Goal: Find specific page/section: Find specific page/section

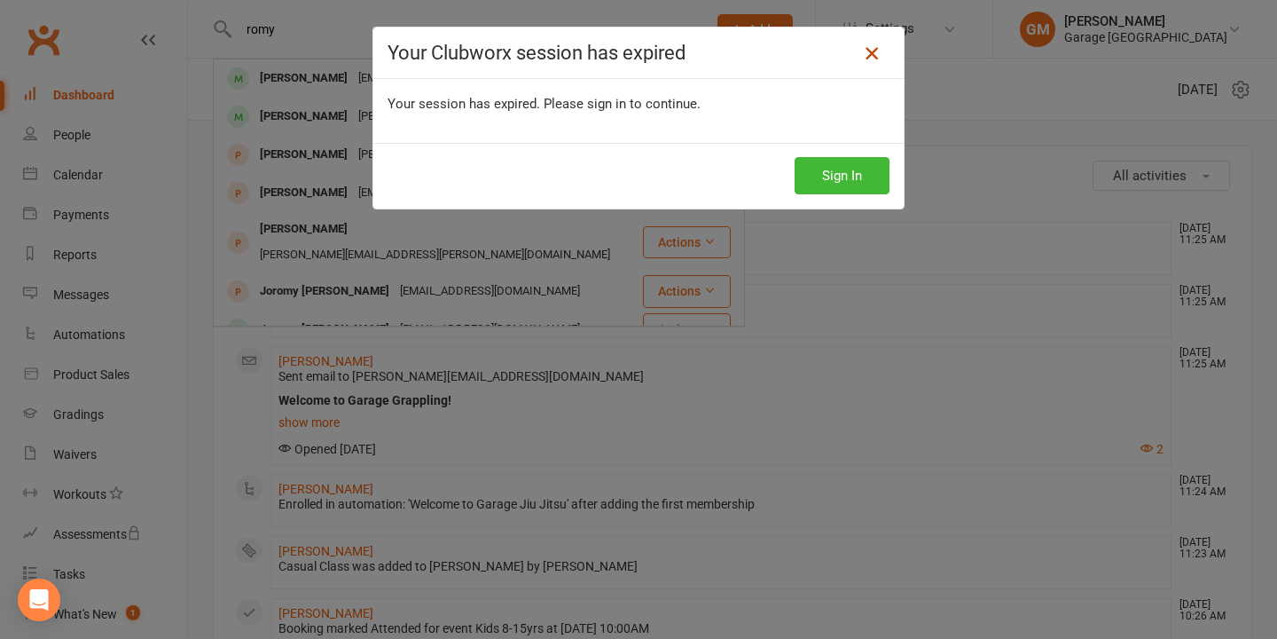
drag, startPoint x: 0, startPoint y: 0, endPoint x: 876, endPoint y: 51, distance: 877.8
click at [876, 51] on icon at bounding box center [871, 53] width 21 height 21
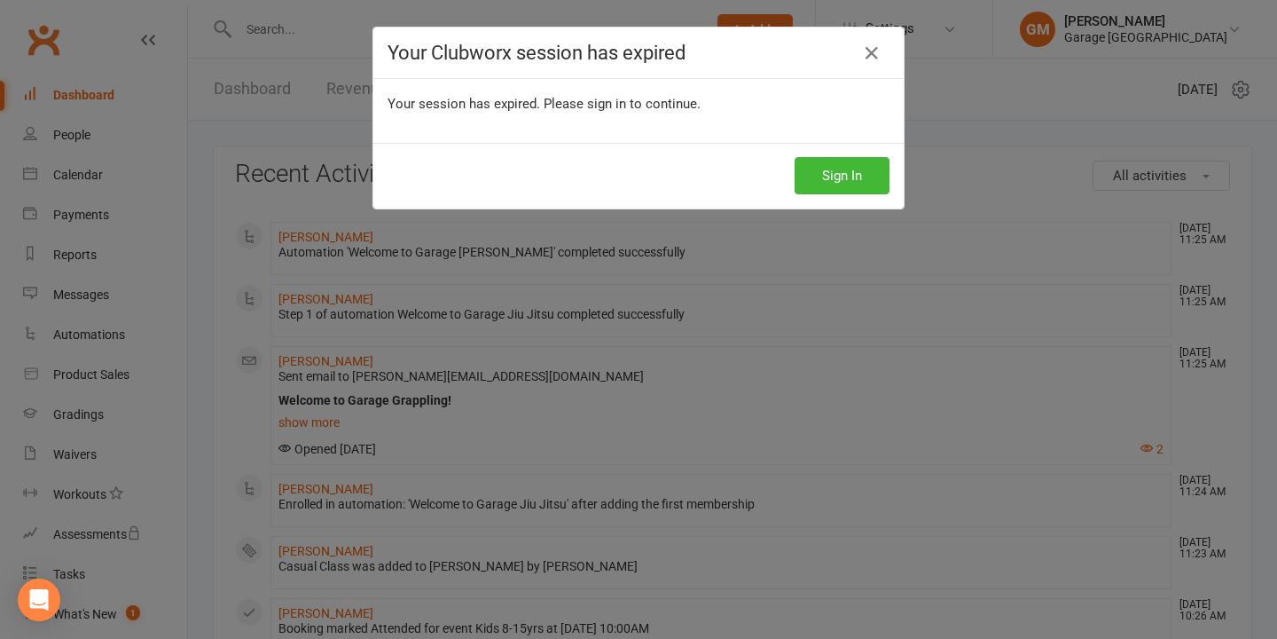
click at [82, 100] on div "Your Clubworx session has expired Your session has expired. Please sign in to c…" at bounding box center [638, 319] width 1277 height 639
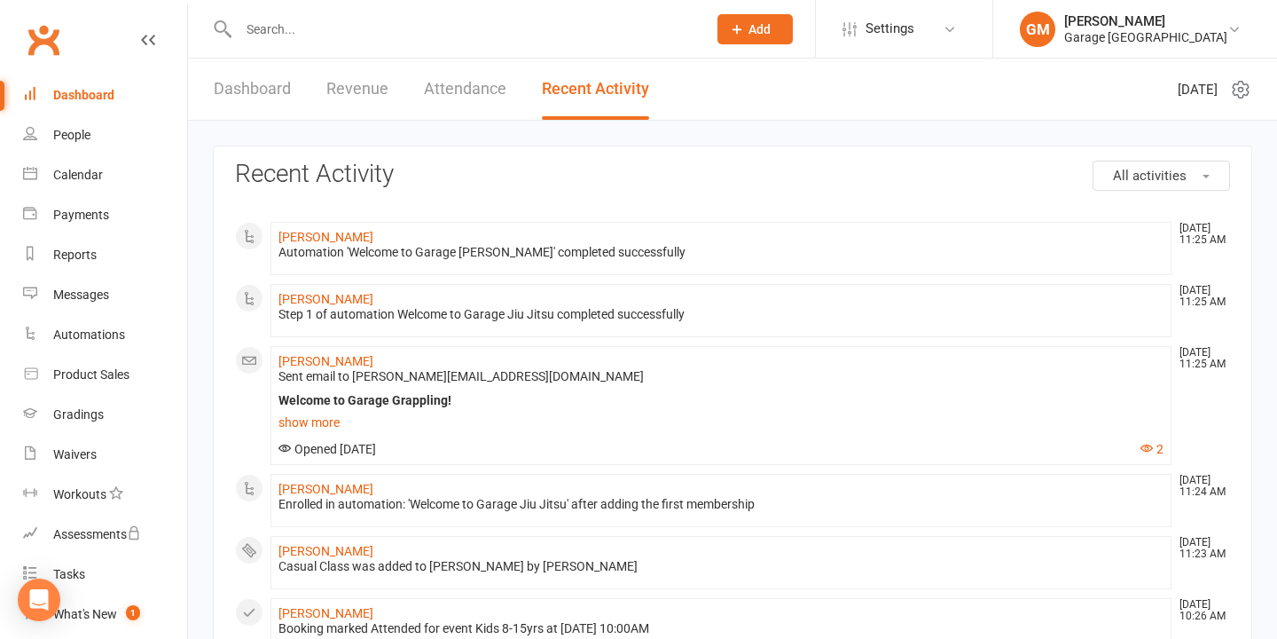
click at [78, 94] on div "Dashboard" at bounding box center [83, 95] width 61 height 14
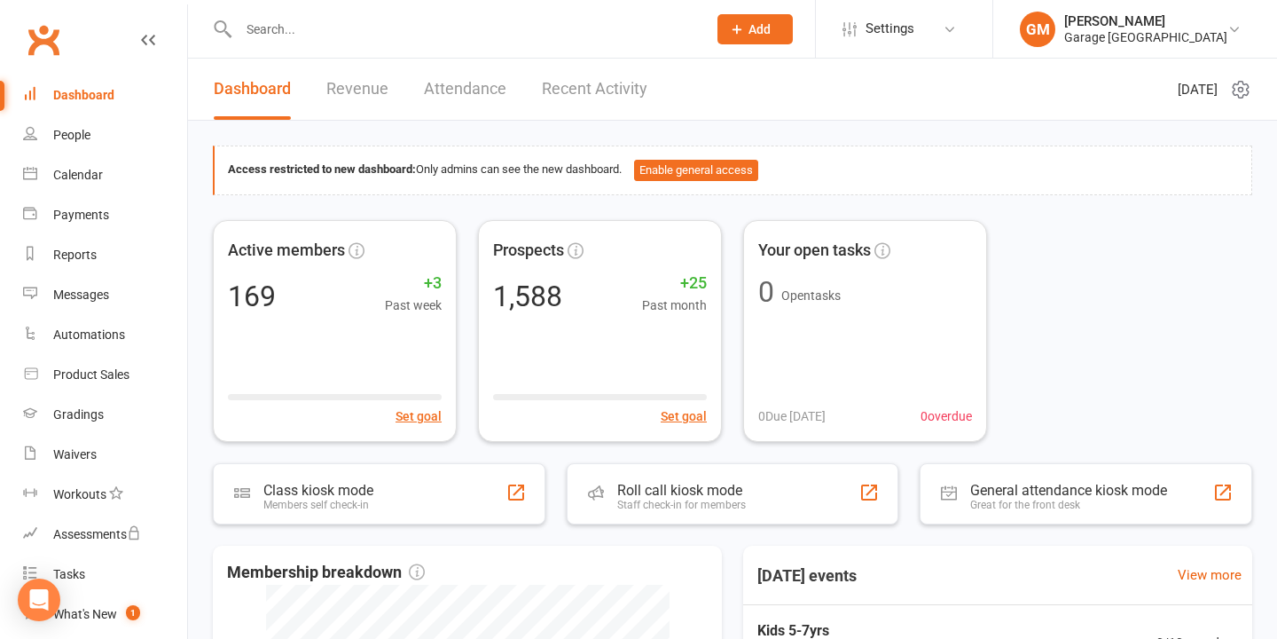
click at [256, 34] on input "text" at bounding box center [463, 29] width 461 height 25
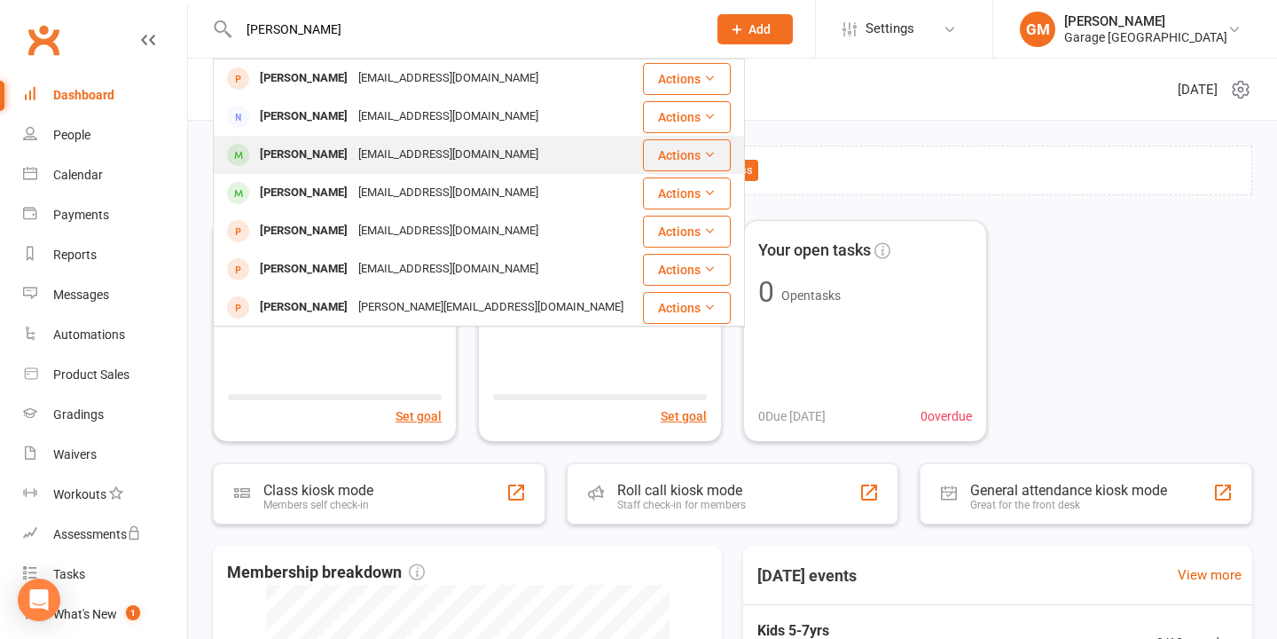
type input "[PERSON_NAME]"
click at [311, 153] on div "[PERSON_NAME]" at bounding box center [304, 155] width 98 height 26
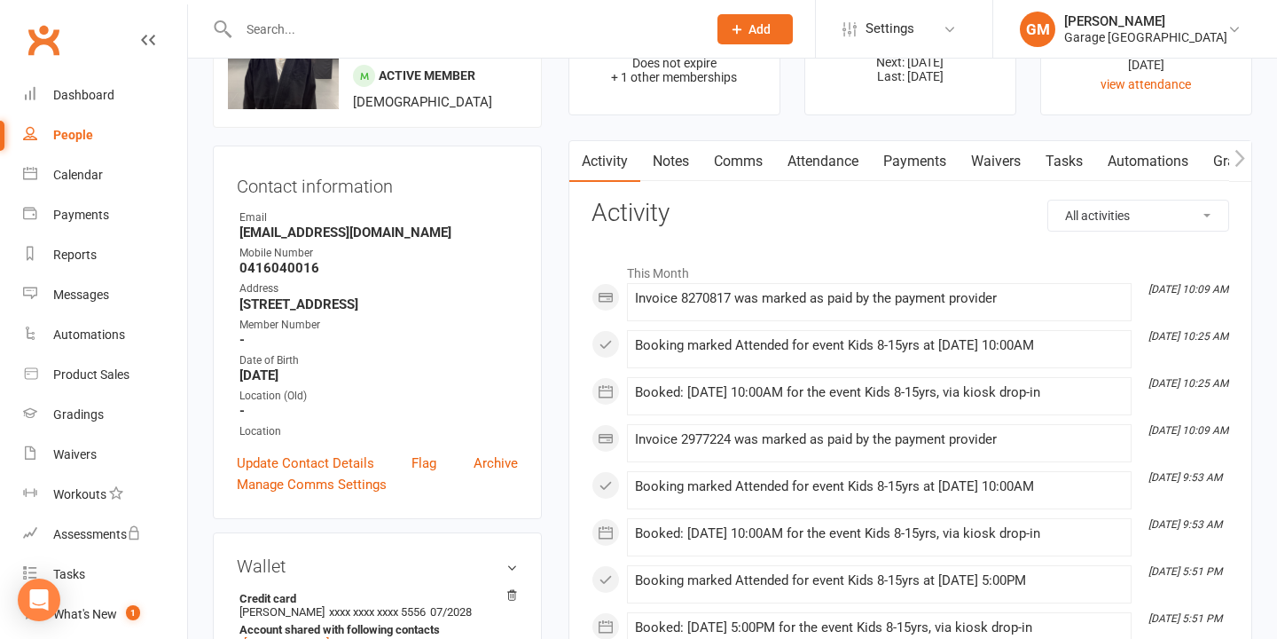
scroll to position [105, 0]
